Goal: Information Seeking & Learning: Learn about a topic

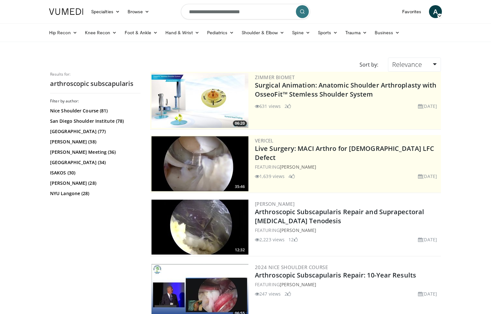
scroll to position [347, 0]
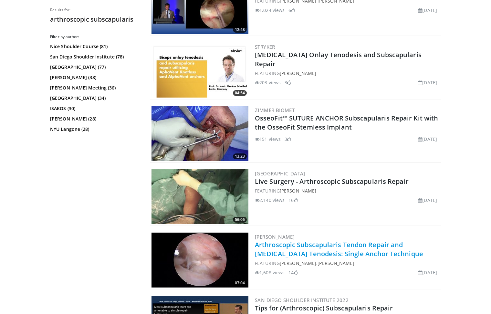
click at [318, 247] on link "Arthroscopic Subscapularis Tendon Repair and Biceps Tenodesis: Single Anchor Te…" at bounding box center [339, 249] width 168 height 18
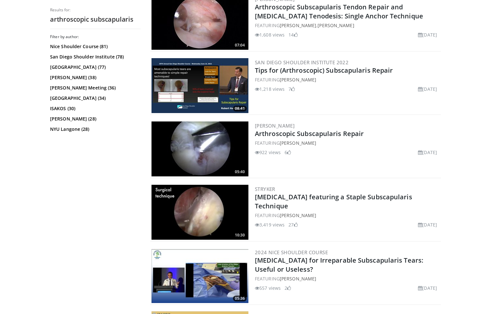
scroll to position [588, 0]
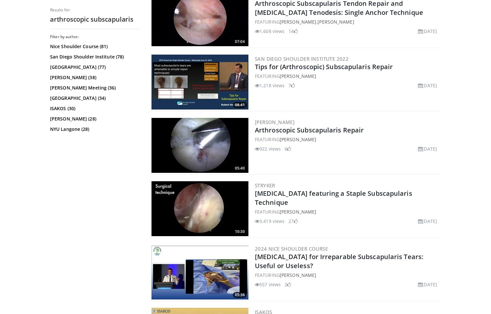
click at [215, 135] on img at bounding box center [199, 145] width 97 height 55
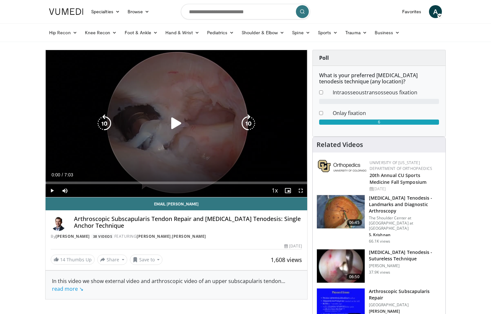
click at [179, 123] on icon "Video Player" at bounding box center [176, 123] width 18 height 18
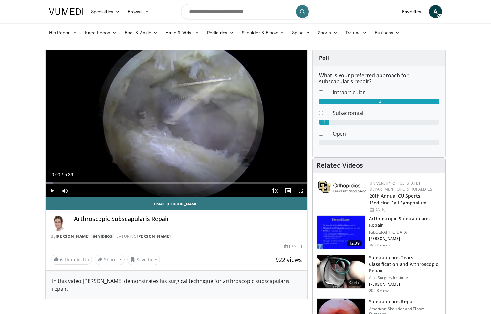
click at [54, 188] on span "Video Player" at bounding box center [52, 190] width 13 height 13
